Goal: Information Seeking & Learning: Learn about a topic

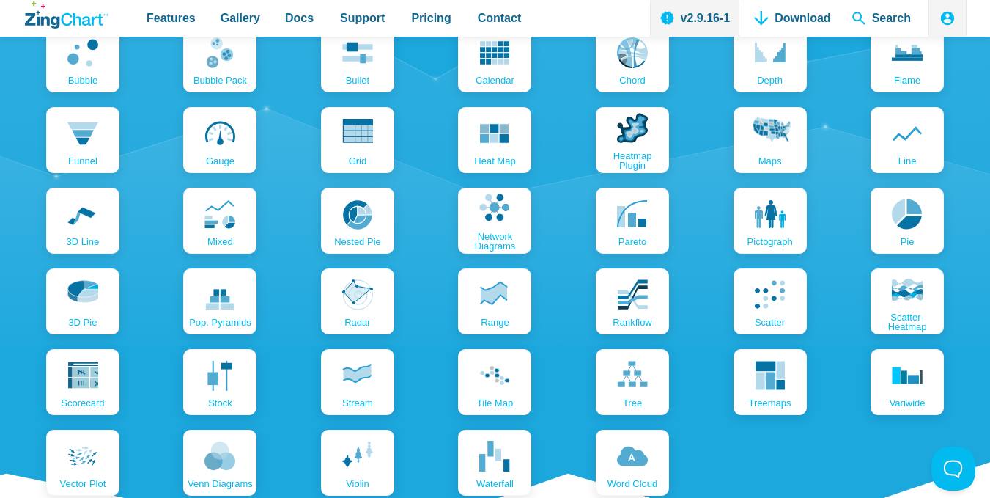
scroll to position [1677, 0]
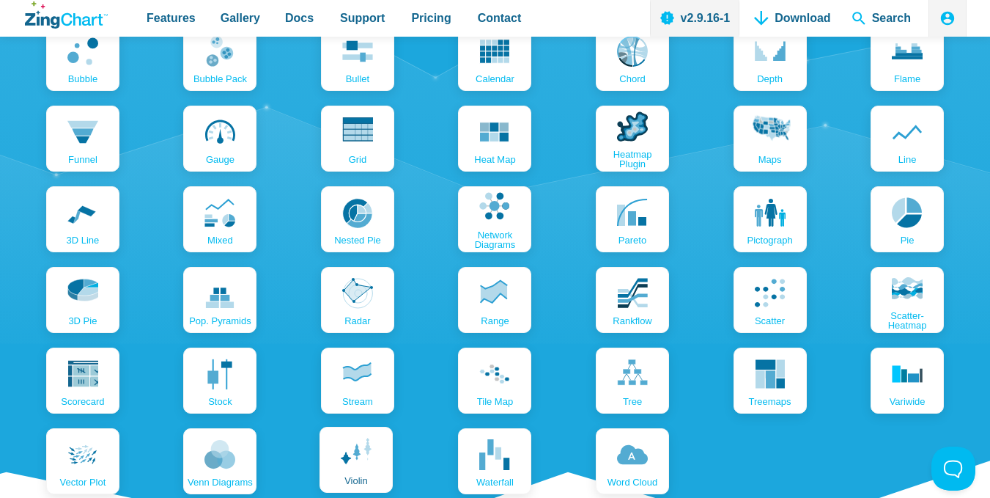
click at [372, 454] on link "violin" at bounding box center [355, 459] width 73 height 66
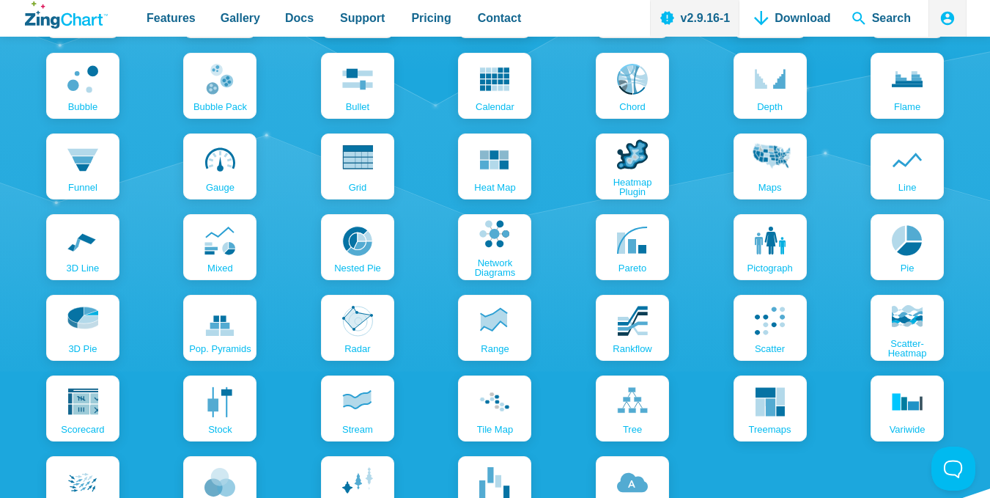
scroll to position [1646, 0]
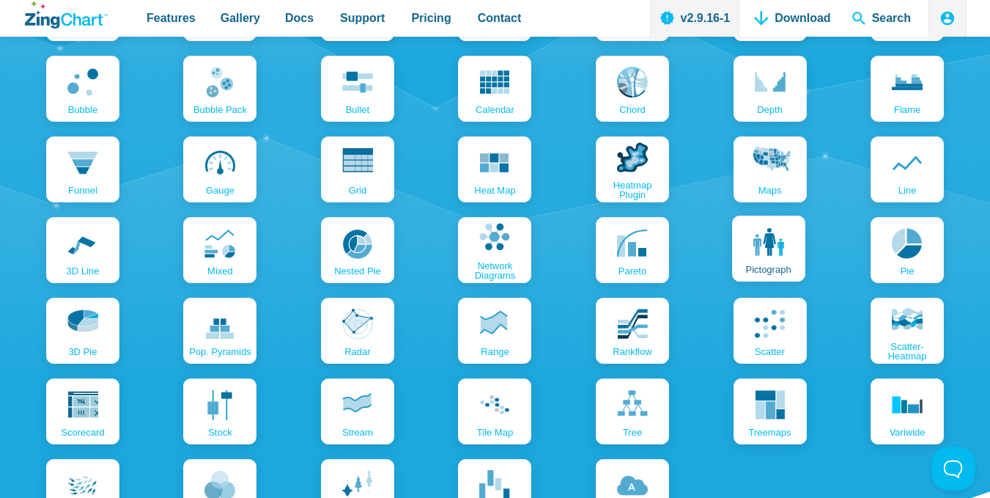
click at [756, 243] on use "App Content" at bounding box center [768, 242] width 31 height 28
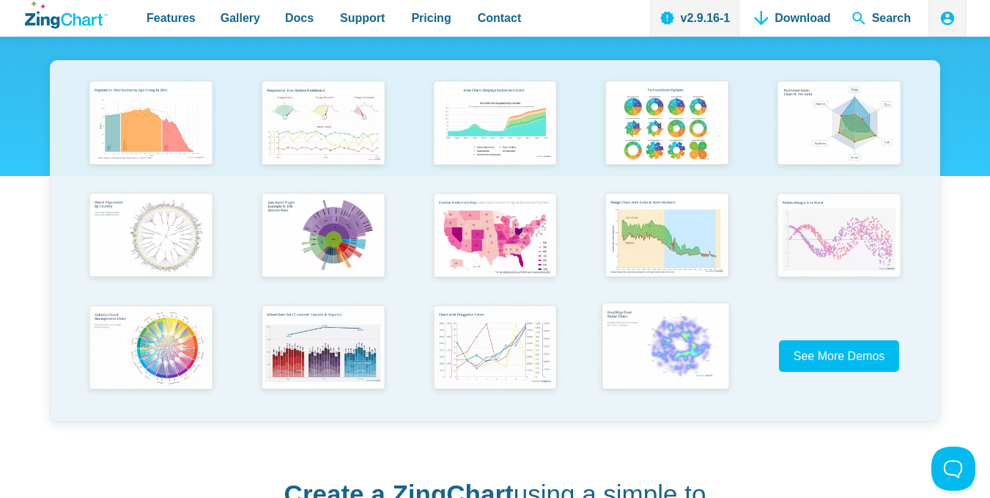
scroll to position [255, 0]
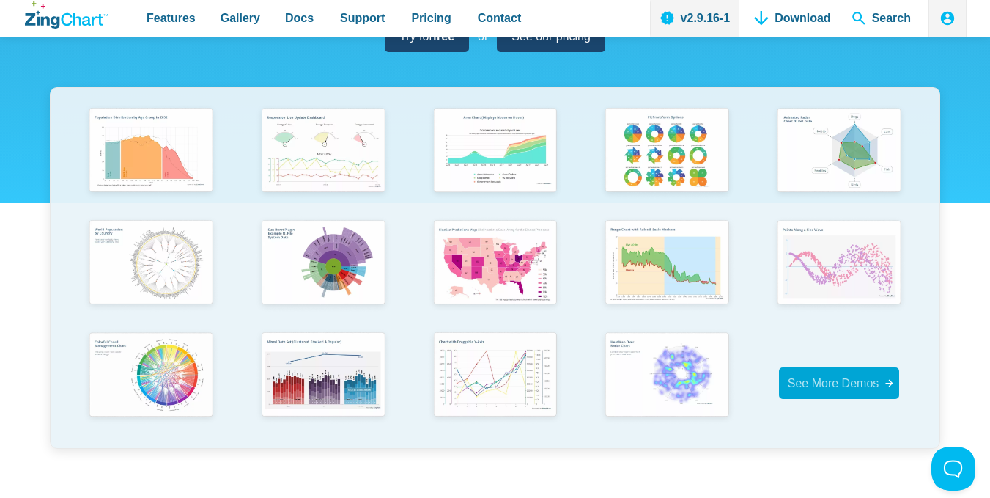
click at [799, 378] on span "See More Demos" at bounding box center [834, 383] width 92 height 12
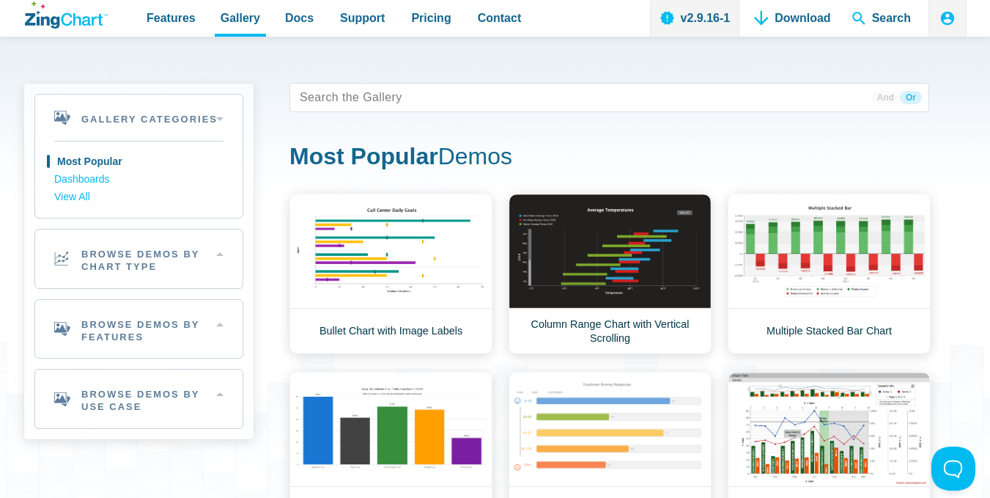
scroll to position [34, 0]
